Goal: Task Accomplishment & Management: Manage account settings

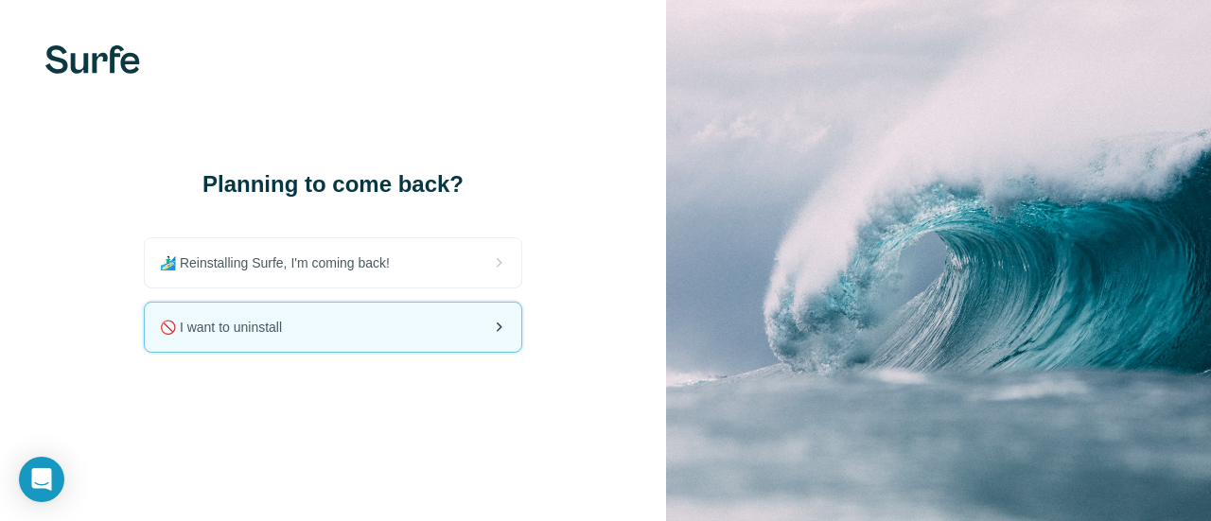
click at [340, 340] on div "🚫 I want to uninstall" at bounding box center [333, 327] width 376 height 49
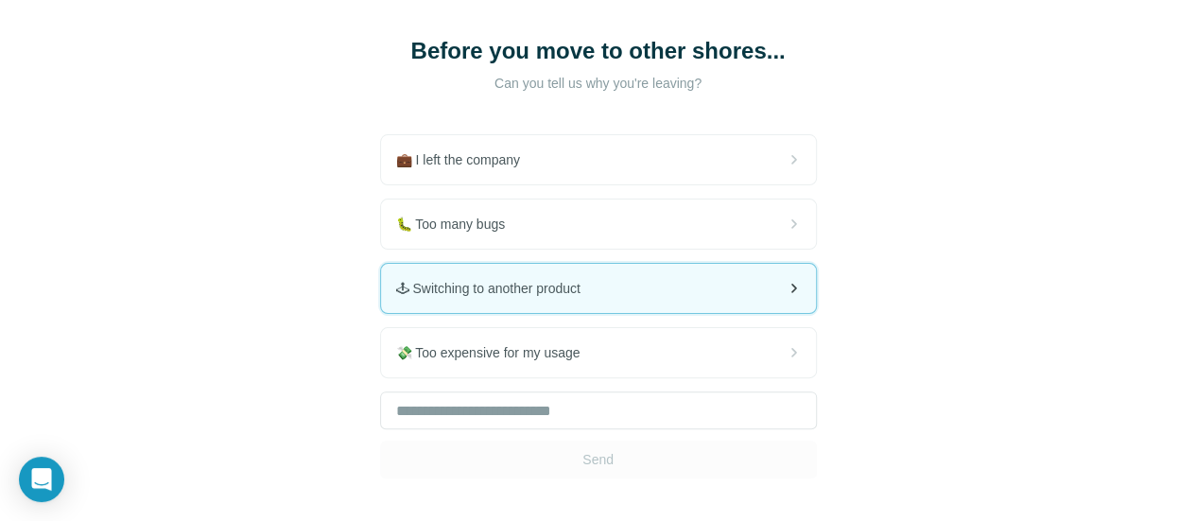
scroll to position [101, 0]
click at [381, 298] on div "🕹 Switching to another product" at bounding box center [598, 287] width 435 height 49
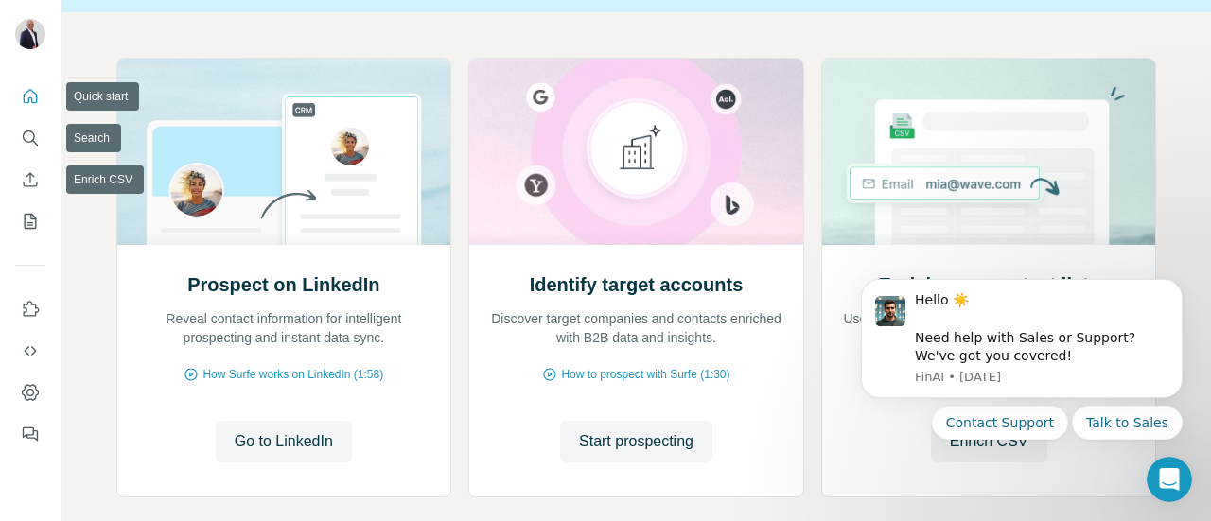
scroll to position [175, 0]
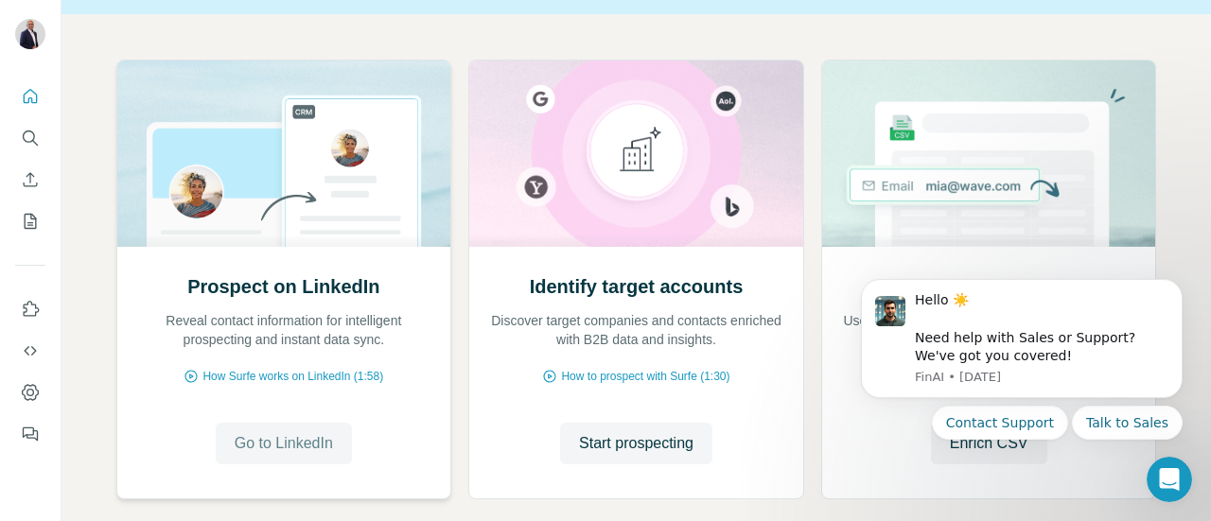
click at [259, 455] on span "Go to LinkedIn" at bounding box center [284, 443] width 98 height 23
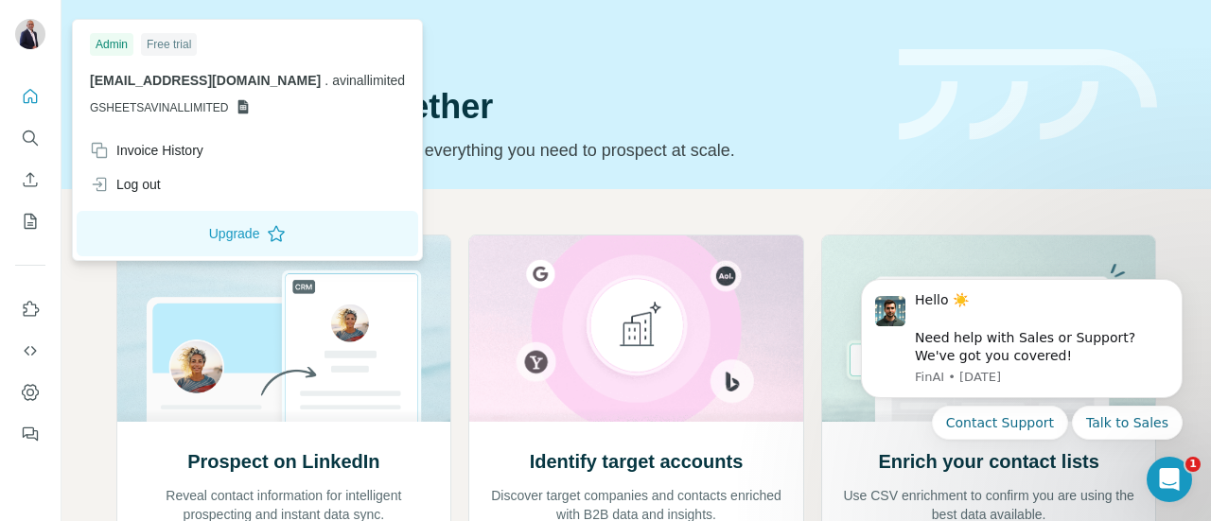
click at [28, 24] on img at bounding box center [30, 34] width 30 height 30
click at [518, 54] on div "Quick start Let’s prospect together Pick your starting point and we’ll provide …" at bounding box center [495, 95] width 759 height 138
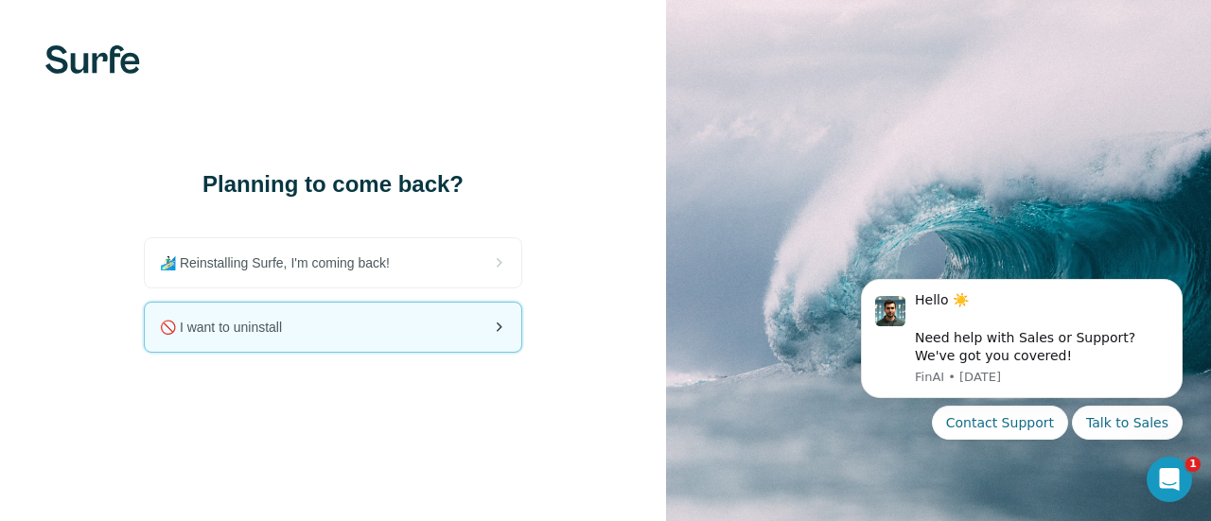
click at [455, 319] on div "🚫 I want to uninstall" at bounding box center [333, 327] width 376 height 49
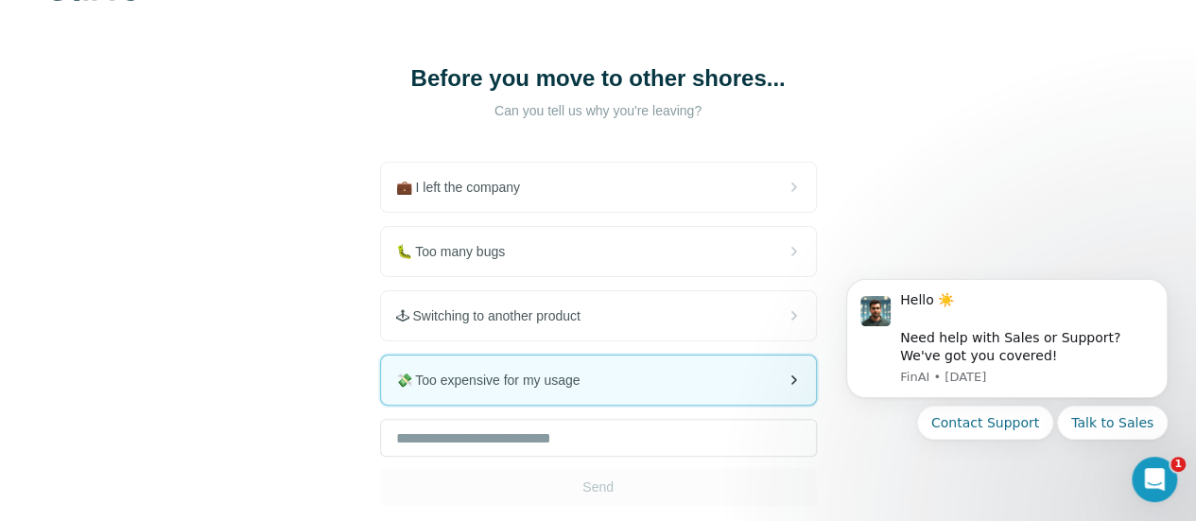
scroll to position [74, 0]
click at [422, 377] on div "💸 Too expensive for my usage" at bounding box center [598, 379] width 435 height 49
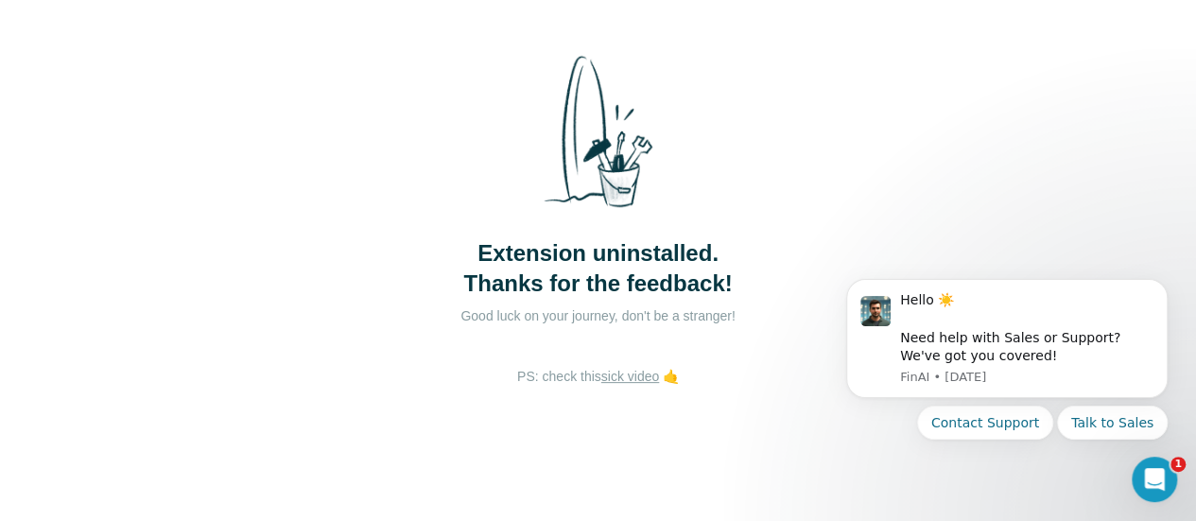
scroll to position [96, 0]
